Goal: Find contact information: Find contact information

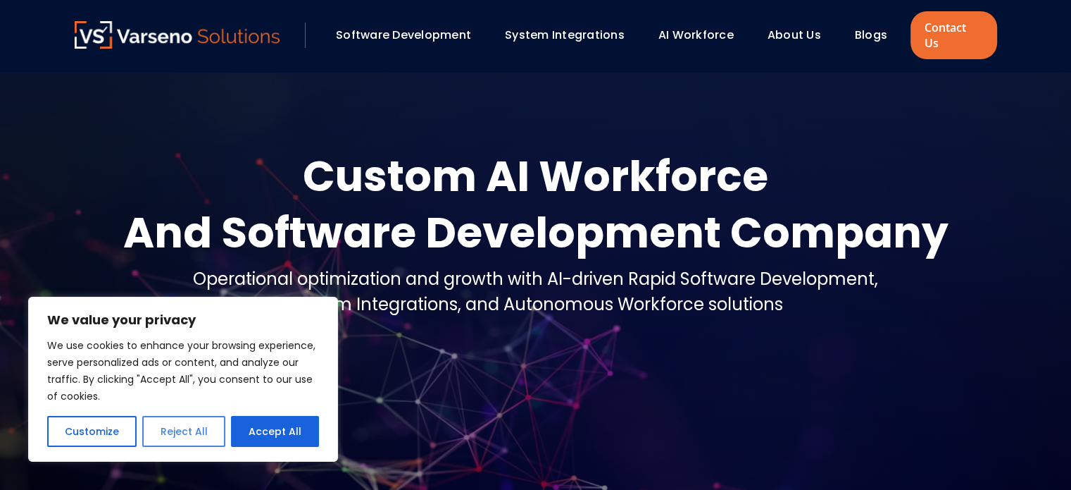
click at [200, 430] on button "Reject All" at bounding box center [183, 431] width 82 height 31
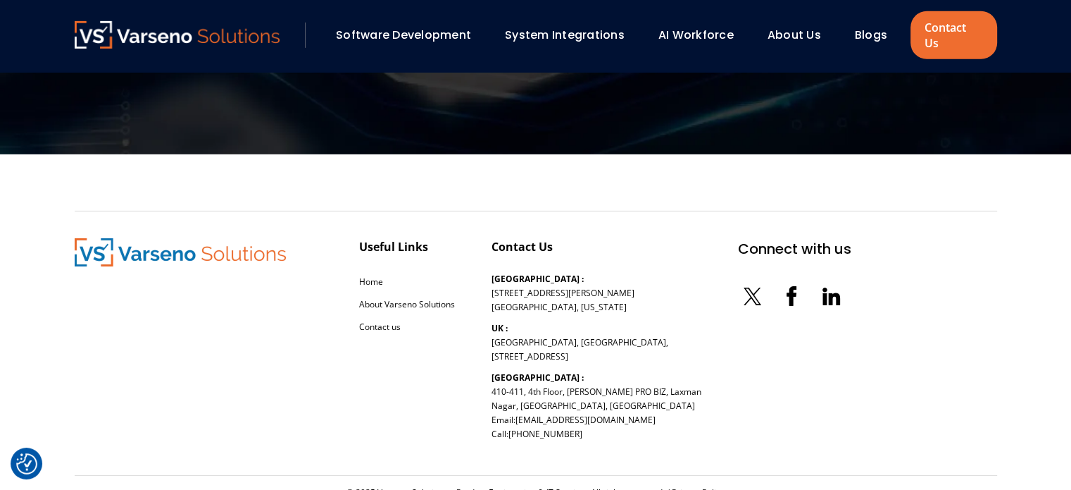
scroll to position [4579, 0]
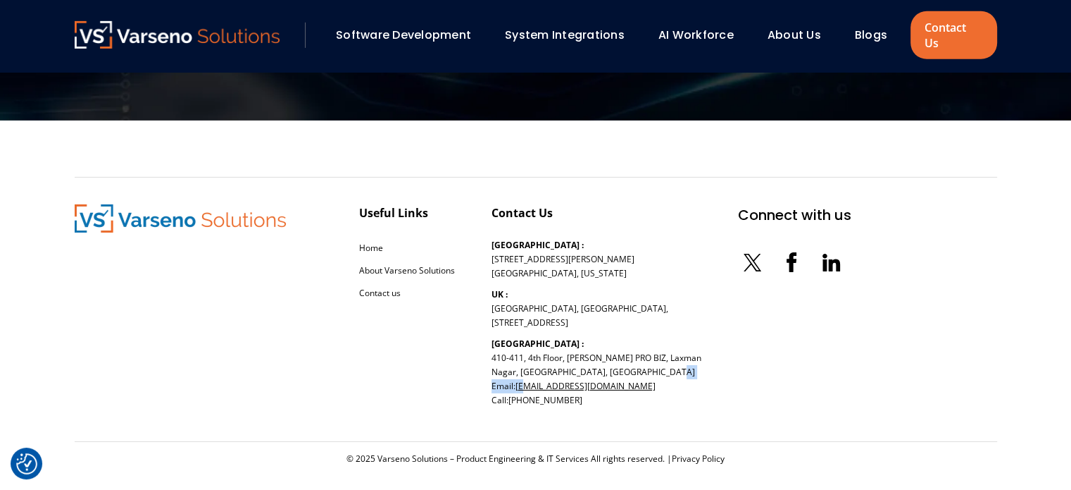
drag, startPoint x: 598, startPoint y: 362, endPoint x: 523, endPoint y: 374, distance: 76.3
click at [523, 374] on p "[GEOGRAPHIC_DATA] : [STREET_ADDRESS][PERSON_NAME] Email: [EMAIL_ADDRESS][DOMAIN…" at bounding box center [597, 372] width 210 height 70
click at [645, 394] on div "Contact Us [GEOGRAPHIC_DATA] : [STREET_ADDRESS][PERSON_NAME][US_STATE] [GEOGRAP…" at bounding box center [597, 309] width 210 height 210
drag, startPoint x: 593, startPoint y: 371, endPoint x: 516, endPoint y: 376, distance: 77.7
click at [516, 376] on p "[GEOGRAPHIC_DATA] : [STREET_ADDRESS][PERSON_NAME] Email: [EMAIL_ADDRESS][DOMAIN…" at bounding box center [597, 372] width 210 height 70
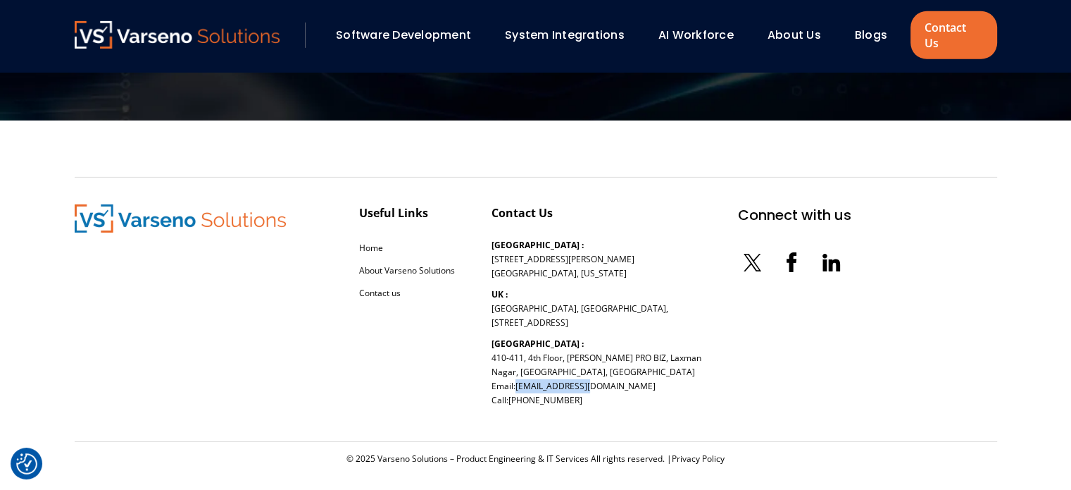
copy link "[EMAIL_ADDRESS][DOMAIN_NAME]"
drag, startPoint x: 588, startPoint y: 383, endPoint x: 518, endPoint y: 388, distance: 69.9
click at [518, 388] on p "[GEOGRAPHIC_DATA] : [STREET_ADDRESS][PERSON_NAME] Email: [EMAIL_ADDRESS][DOMAIN…" at bounding box center [597, 372] width 210 height 70
copy link "[PHONE_NUMBER]"
